Goal: Navigation & Orientation: Find specific page/section

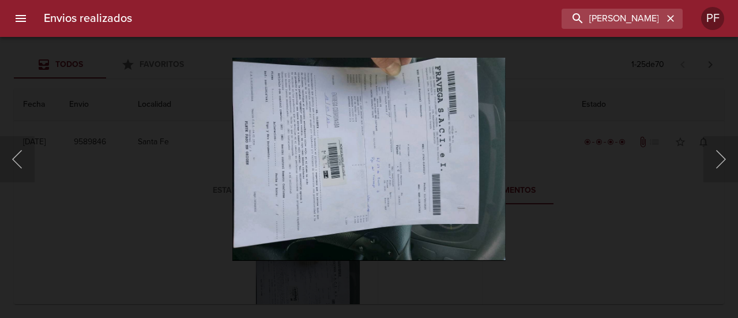
scroll to position [115, 0]
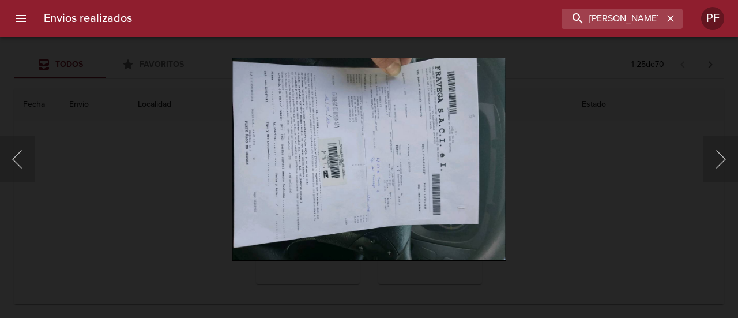
click at [204, 160] on div "This image failed to load" at bounding box center [369, 159] width 738 height 318
click at [140, 162] on div "This image failed to load" at bounding box center [369, 159] width 738 height 318
click at [0, 149] on div at bounding box center [6, 159] width 12 height 318
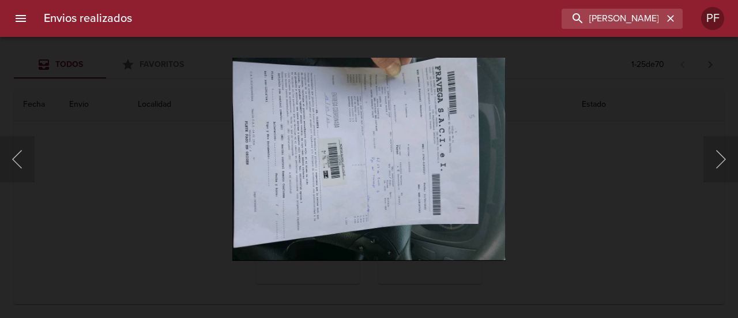
click at [10, 155] on div at bounding box center [6, 159] width 12 height 318
click at [14, 157] on button "Anterior" at bounding box center [17, 159] width 35 height 46
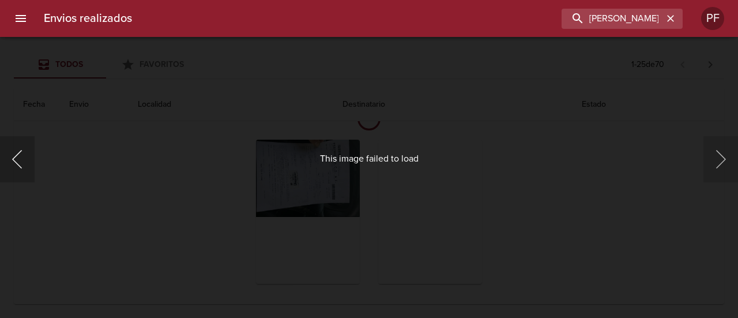
click at [14, 157] on button "Anterior" at bounding box center [17, 159] width 35 height 46
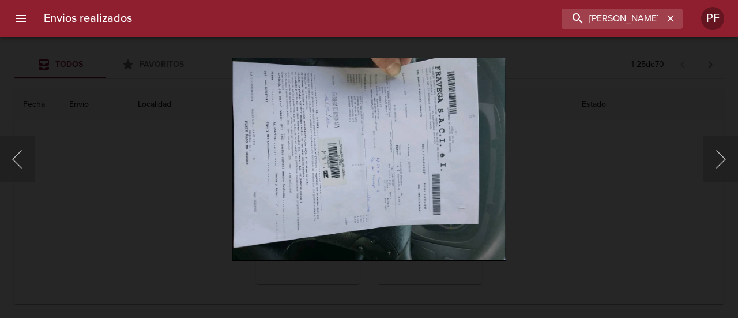
click at [40, 106] on div "This image failed to load" at bounding box center [369, 159] width 738 height 318
click at [680, 87] on div "This image failed to load" at bounding box center [369, 159] width 738 height 318
click at [708, 46] on div "This image failed to load" at bounding box center [369, 159] width 738 height 318
drag, startPoint x: 708, startPoint y: 46, endPoint x: 87, endPoint y: 74, distance: 622.3
click at [581, 57] on div "This image failed to load" at bounding box center [369, 159] width 738 height 318
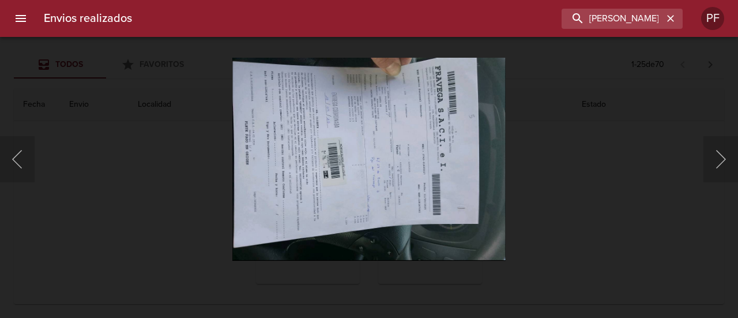
click at [42, 80] on div "This image failed to load" at bounding box center [369, 159] width 738 height 318
drag, startPoint x: 48, startPoint y: 77, endPoint x: 62, endPoint y: 49, distance: 30.9
click at [54, 64] on div "This image failed to load" at bounding box center [369, 159] width 738 height 318
click at [62, 49] on div "This image failed to load" at bounding box center [369, 159] width 738 height 318
drag, startPoint x: 65, startPoint y: 47, endPoint x: 65, endPoint y: 24, distance: 23.1
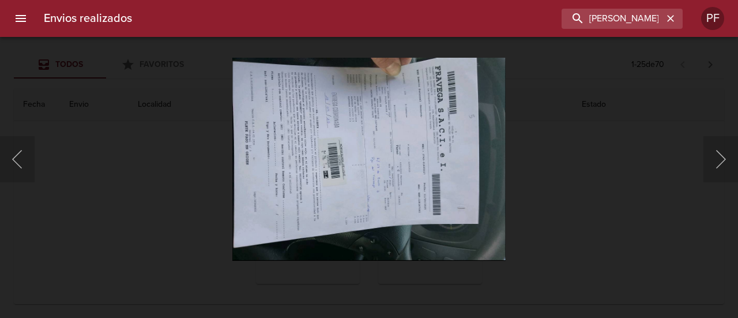
click at [66, 38] on div "This image failed to load" at bounding box center [369, 159] width 738 height 318
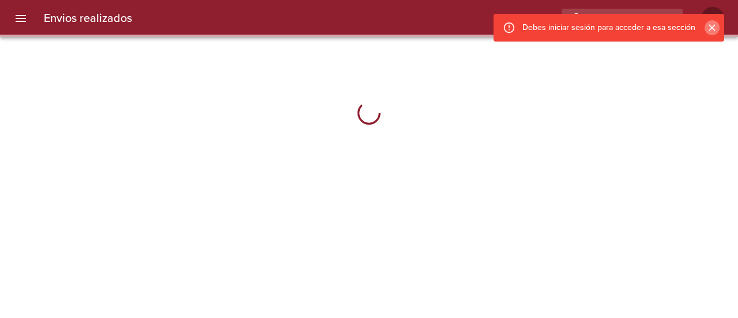
click at [713, 33] on icon "Cerrar" at bounding box center [712, 28] width 12 height 12
